Goal: Navigation & Orientation: Find specific page/section

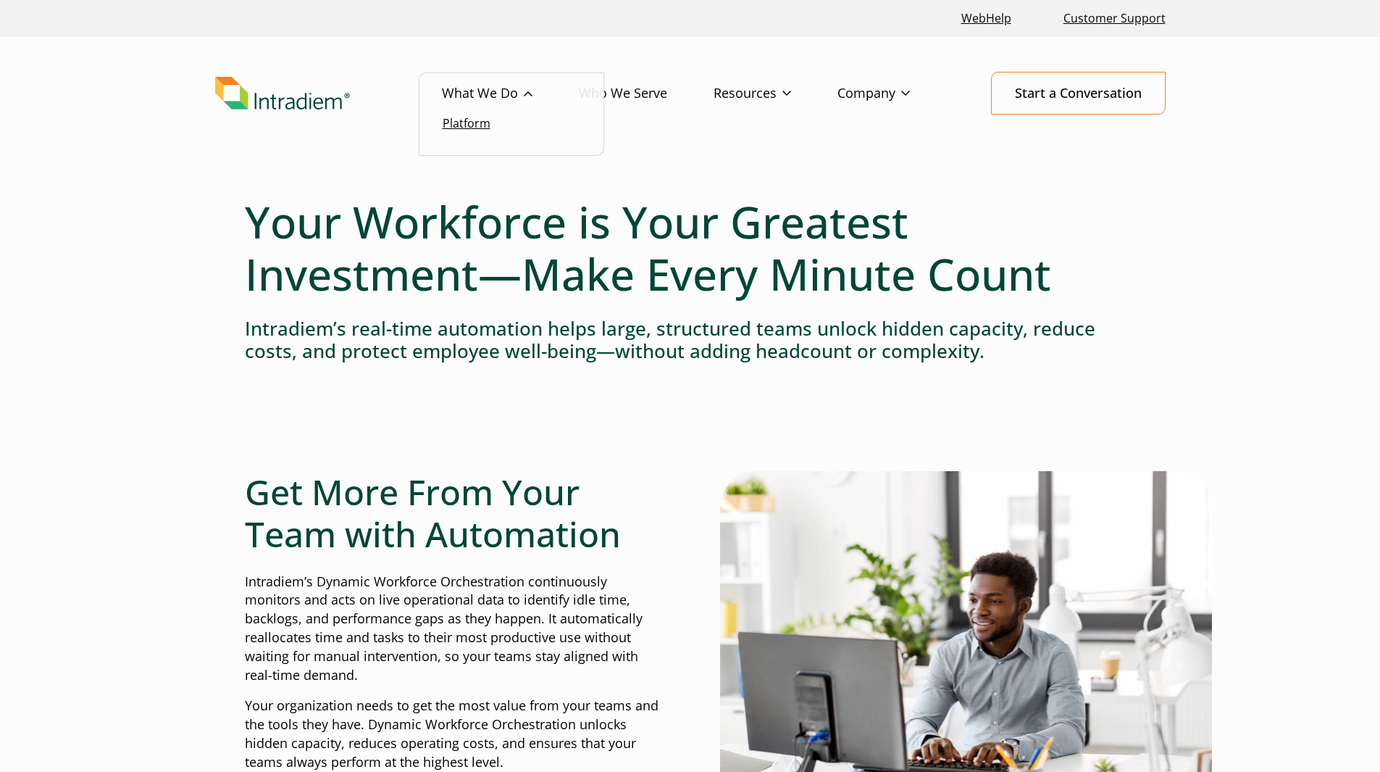
click at [483, 120] on link "Platform" at bounding box center [467, 123] width 48 height 16
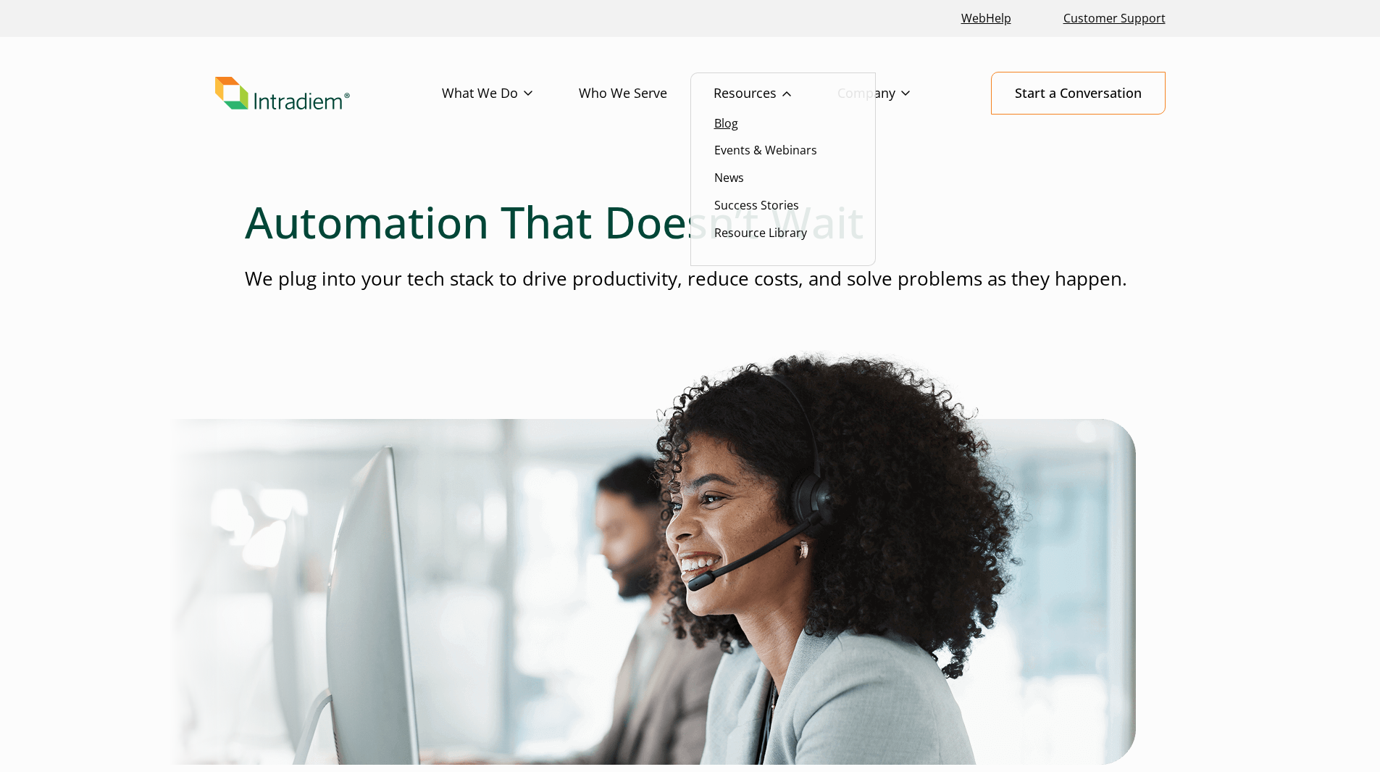
click at [720, 119] on link "Blog" at bounding box center [726, 123] width 24 height 16
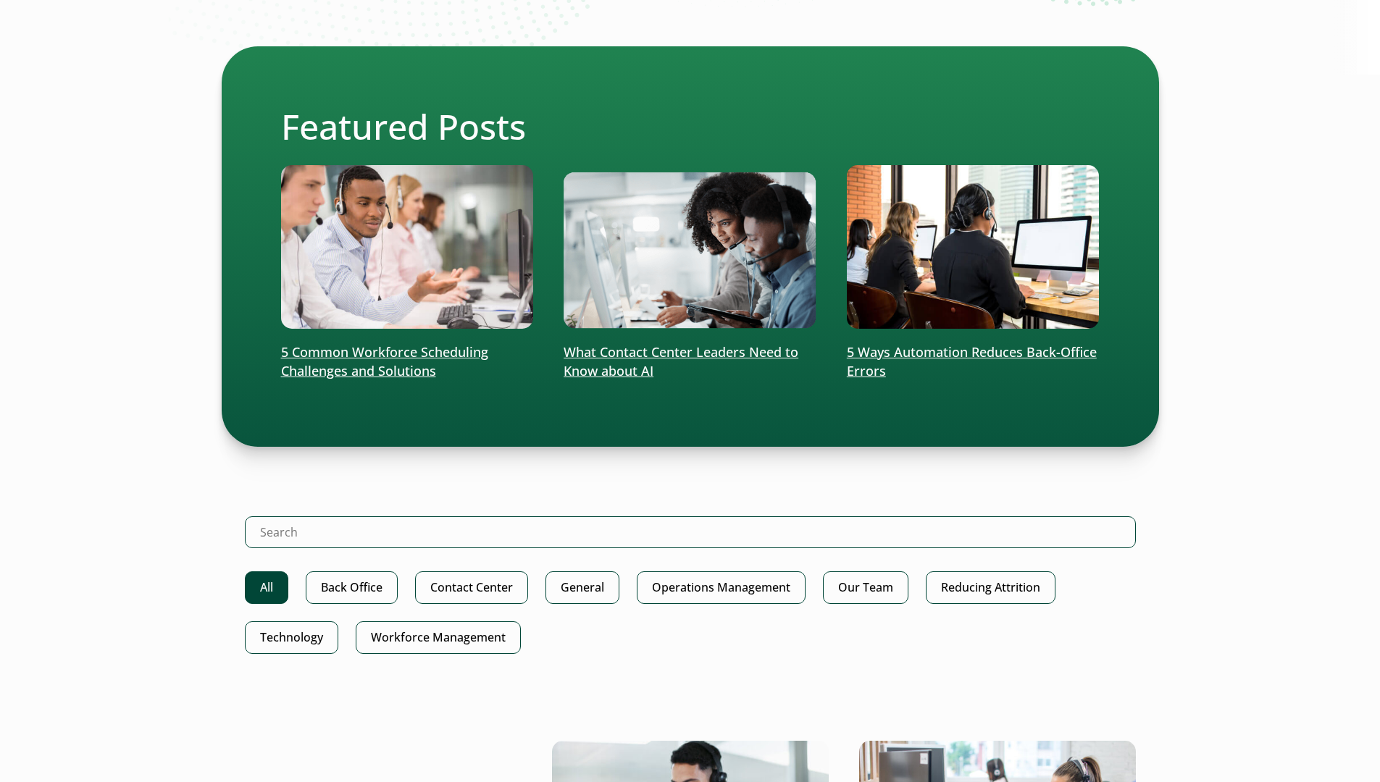
scroll to position [791, 0]
